Goal: Check status: Check status

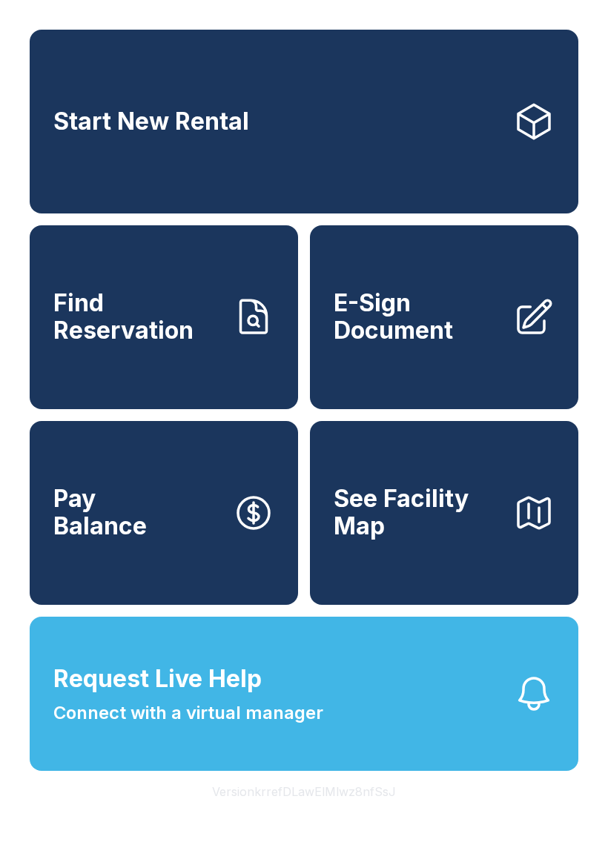
click at [161, 334] on span "Find Reservation" at bounding box center [136, 317] width 167 height 54
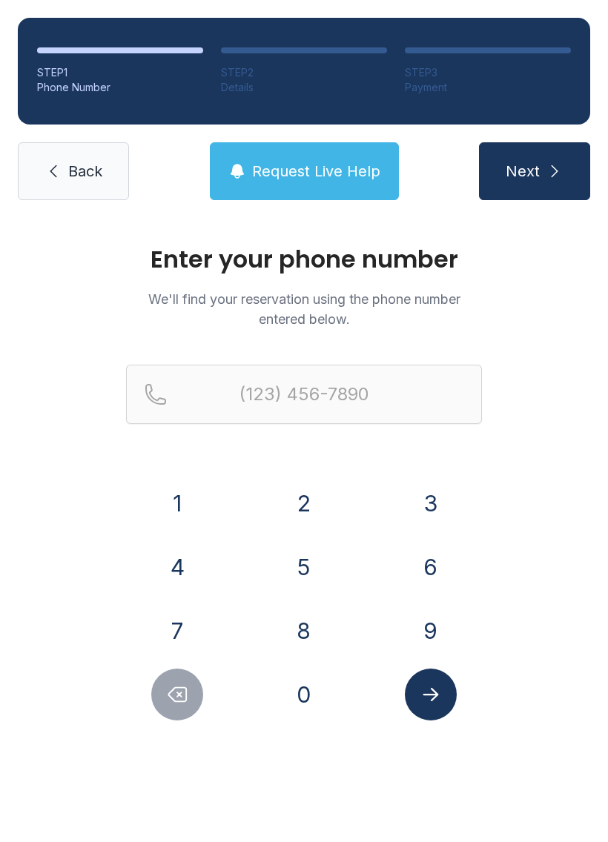
click at [449, 622] on button "9" at bounding box center [431, 631] width 52 height 52
click at [193, 496] on button "1" at bounding box center [177, 503] width 52 height 52
click at [306, 487] on button "2" at bounding box center [304, 503] width 52 height 52
click at [190, 617] on button "7" at bounding box center [177, 631] width 52 height 52
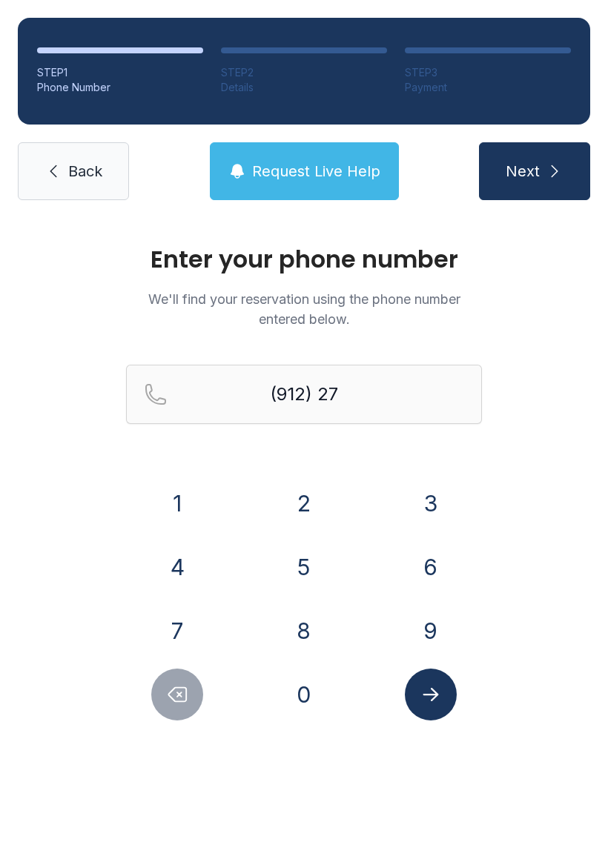
click at [430, 560] on button "6" at bounding box center [431, 567] width 52 height 52
click at [172, 588] on button "4" at bounding box center [177, 567] width 52 height 52
click at [174, 697] on icon "Delete number" at bounding box center [177, 694] width 22 height 22
click at [173, 697] on icon "Delete number" at bounding box center [177, 694] width 22 height 22
click at [167, 699] on icon "Delete number" at bounding box center [177, 694] width 22 height 22
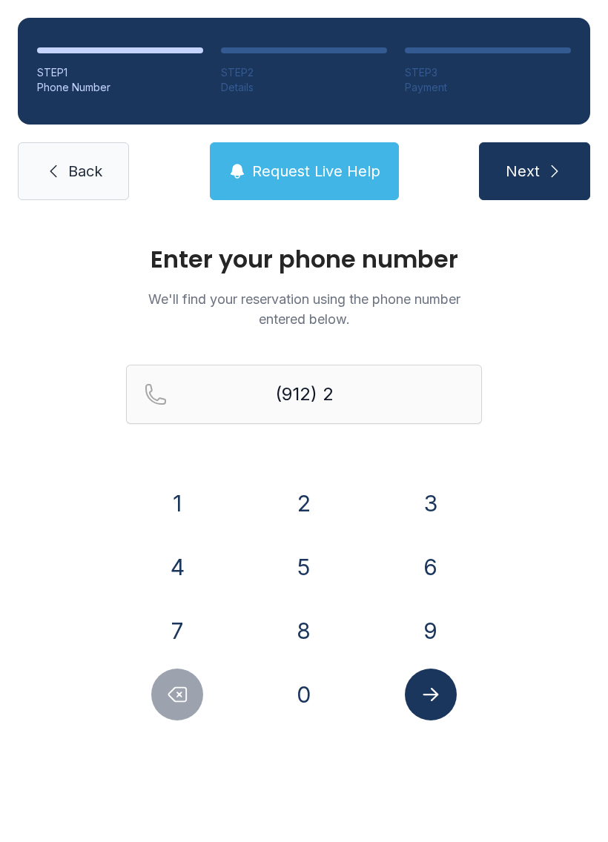
click at [182, 630] on button "7" at bounding box center [177, 631] width 52 height 52
click at [437, 627] on button "9" at bounding box center [431, 631] width 52 height 52
click at [416, 570] on button "6" at bounding box center [431, 567] width 52 height 52
click at [195, 570] on button "4" at bounding box center [177, 567] width 52 height 52
click at [298, 618] on button "8" at bounding box center [304, 631] width 52 height 52
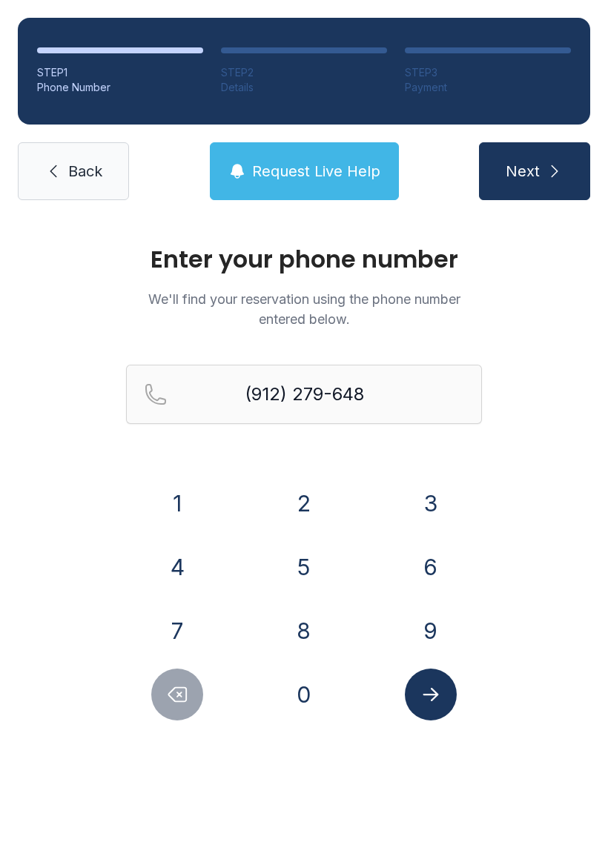
click at [307, 570] on button "5" at bounding box center [304, 567] width 52 height 52
click at [446, 679] on button "Submit lookup form" at bounding box center [431, 694] width 52 height 52
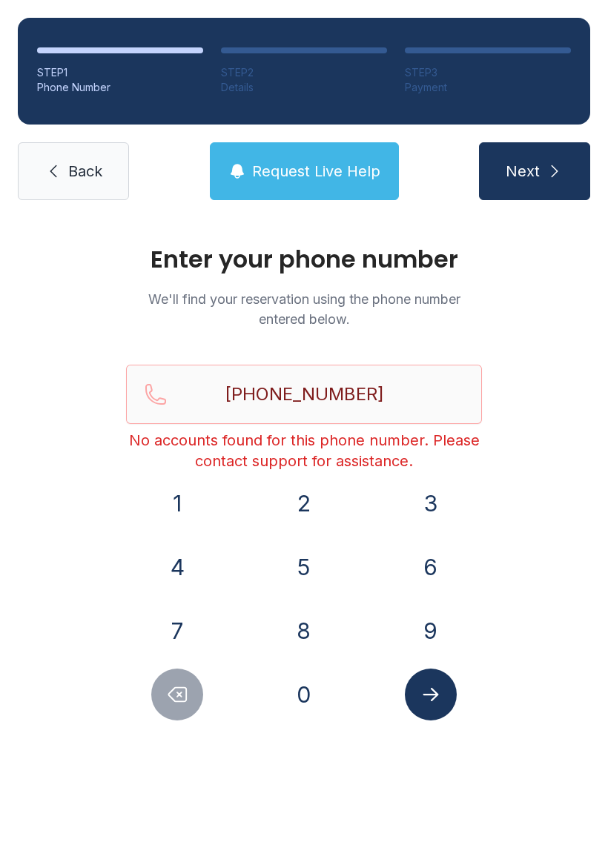
click at [172, 692] on icon "Delete number" at bounding box center [177, 694] width 22 height 22
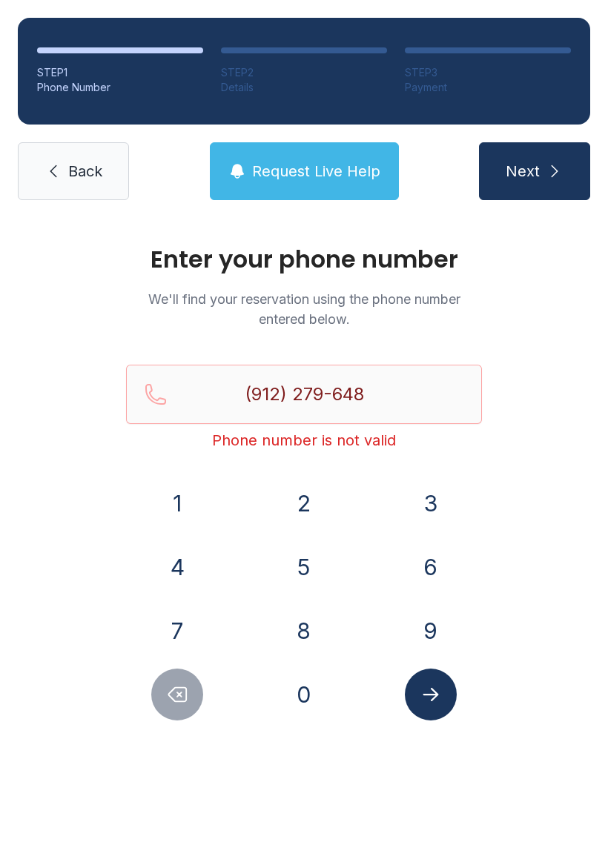
click at [171, 692] on icon "Delete number" at bounding box center [178, 695] width 18 height 14
click at [177, 697] on icon "Delete number" at bounding box center [177, 694] width 22 height 22
click at [177, 696] on icon "Delete number" at bounding box center [178, 695] width 18 height 14
click at [176, 699] on icon "Delete number" at bounding box center [177, 694] width 22 height 22
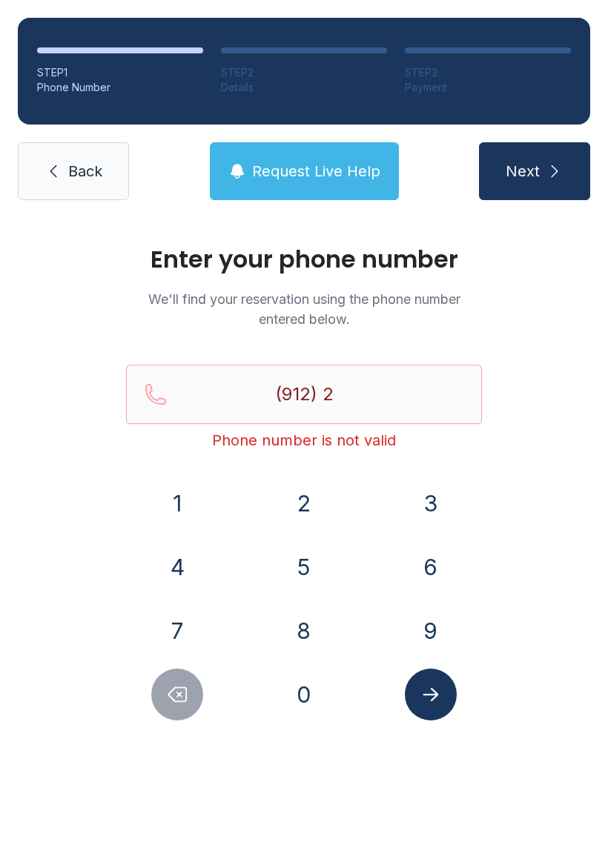
click at [181, 700] on icon "Delete number" at bounding box center [177, 694] width 22 height 22
click at [181, 699] on icon "Delete number" at bounding box center [177, 694] width 22 height 22
click at [179, 705] on icon "Delete number" at bounding box center [177, 694] width 22 height 22
type input "(9"
click at [179, 705] on icon "Delete number" at bounding box center [177, 694] width 22 height 22
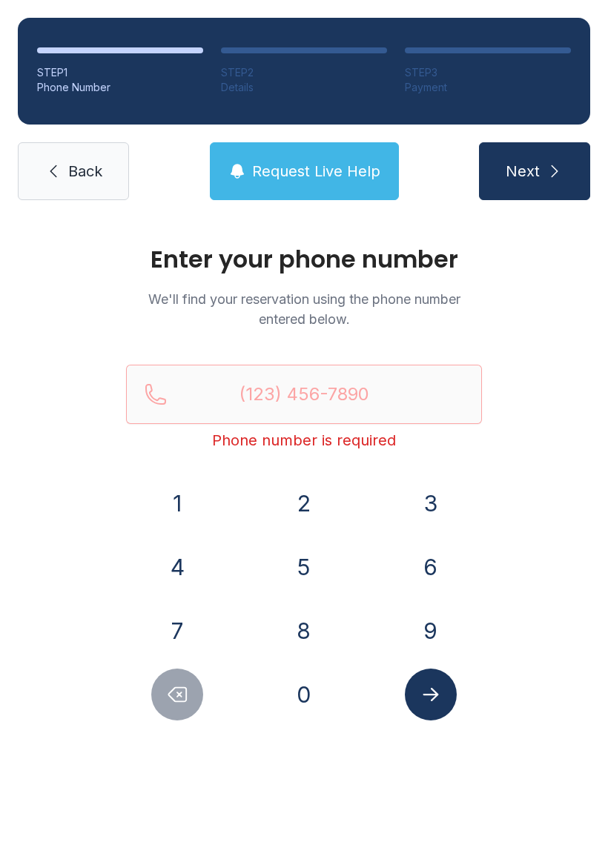
click at [173, 711] on button "Delete number" at bounding box center [177, 694] width 52 height 52
click at [439, 612] on button "9" at bounding box center [431, 631] width 52 height 52
click at [191, 499] on button "1" at bounding box center [177, 503] width 52 height 52
click at [313, 502] on button "2" at bounding box center [304, 503] width 52 height 52
click at [312, 502] on button "2" at bounding box center [304, 503] width 52 height 52
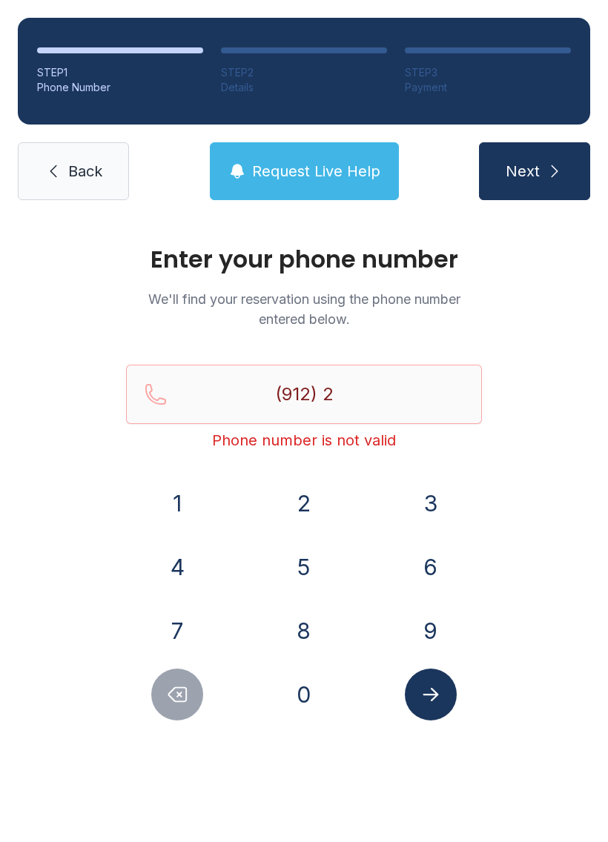
click at [190, 613] on button "7" at bounding box center [177, 631] width 52 height 52
click at [435, 617] on button "9" at bounding box center [431, 631] width 52 height 52
click at [439, 573] on button "6" at bounding box center [431, 567] width 52 height 52
click at [192, 579] on button "4" at bounding box center [177, 567] width 52 height 52
click at [320, 619] on button "8" at bounding box center [304, 631] width 52 height 52
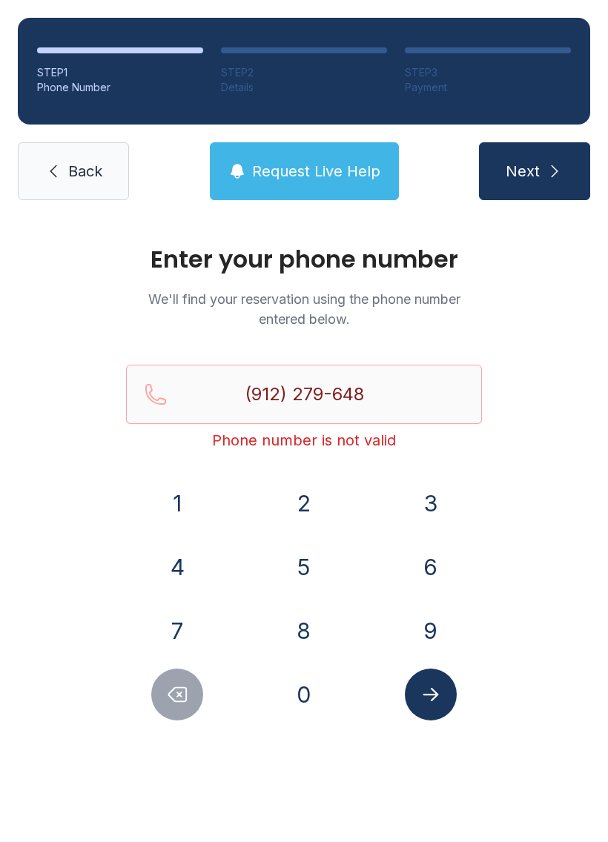
click at [313, 576] on button "5" at bounding box center [304, 567] width 52 height 52
type input "[PHONE_NUMBER]"
click at [450, 689] on button "Submit lookup form" at bounding box center [431, 694] width 52 height 52
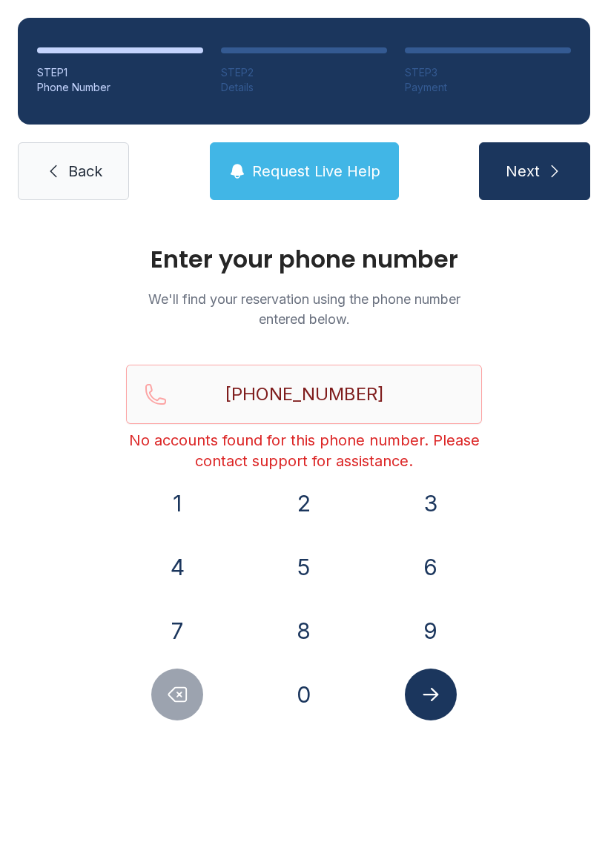
click at [439, 684] on icon "Submit lookup form" at bounding box center [430, 694] width 22 height 22
click at [347, 156] on button "Request Live Help" at bounding box center [304, 171] width 189 height 58
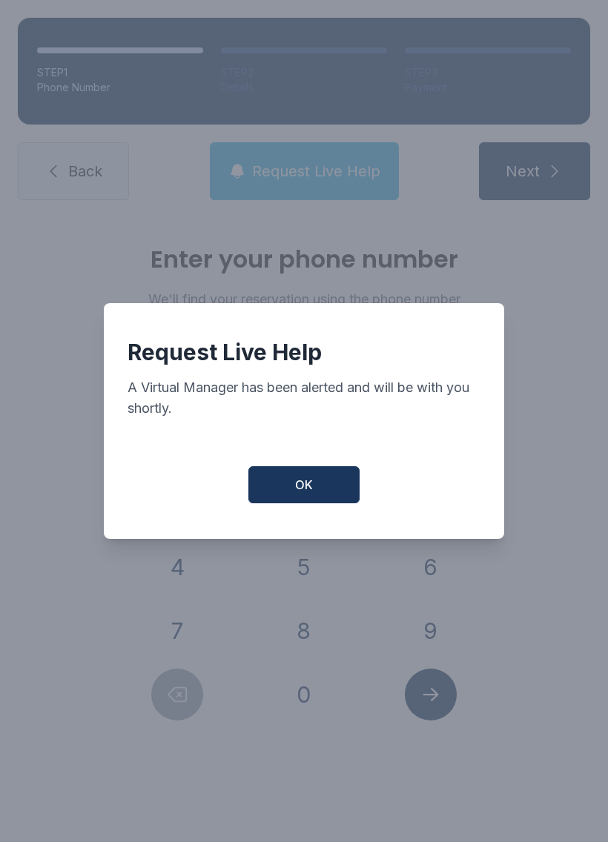
click at [282, 503] on button "OK" at bounding box center [303, 484] width 111 height 37
